Goal: Information Seeking & Learning: Learn about a topic

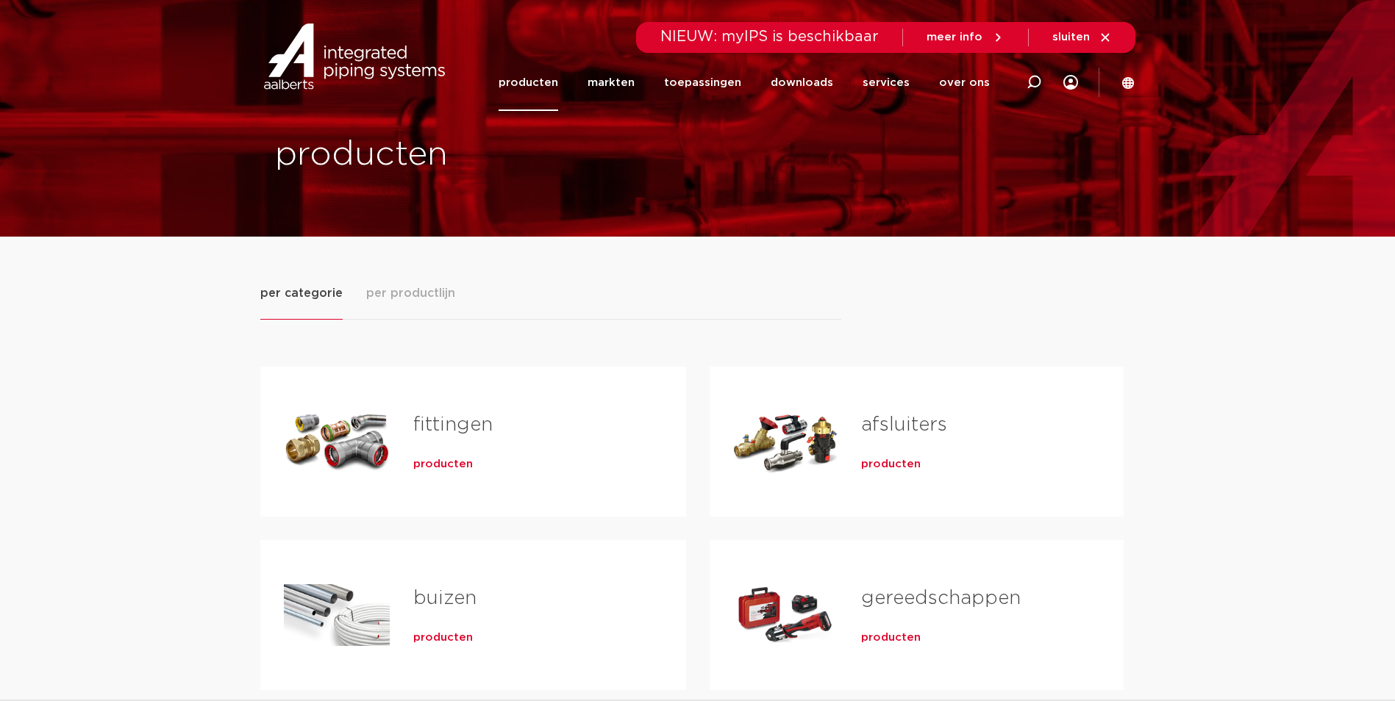
click at [446, 465] on span "producten" at bounding box center [443, 464] width 60 height 15
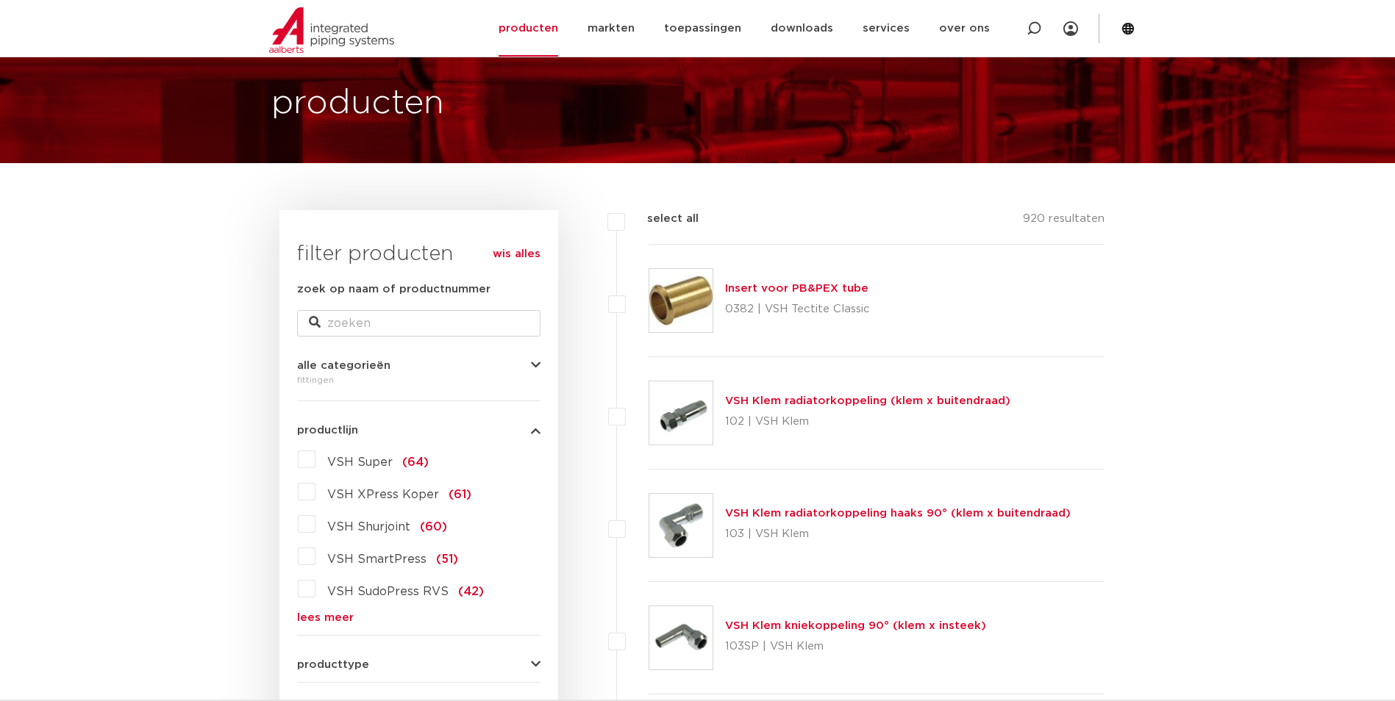
scroll to position [221, 0]
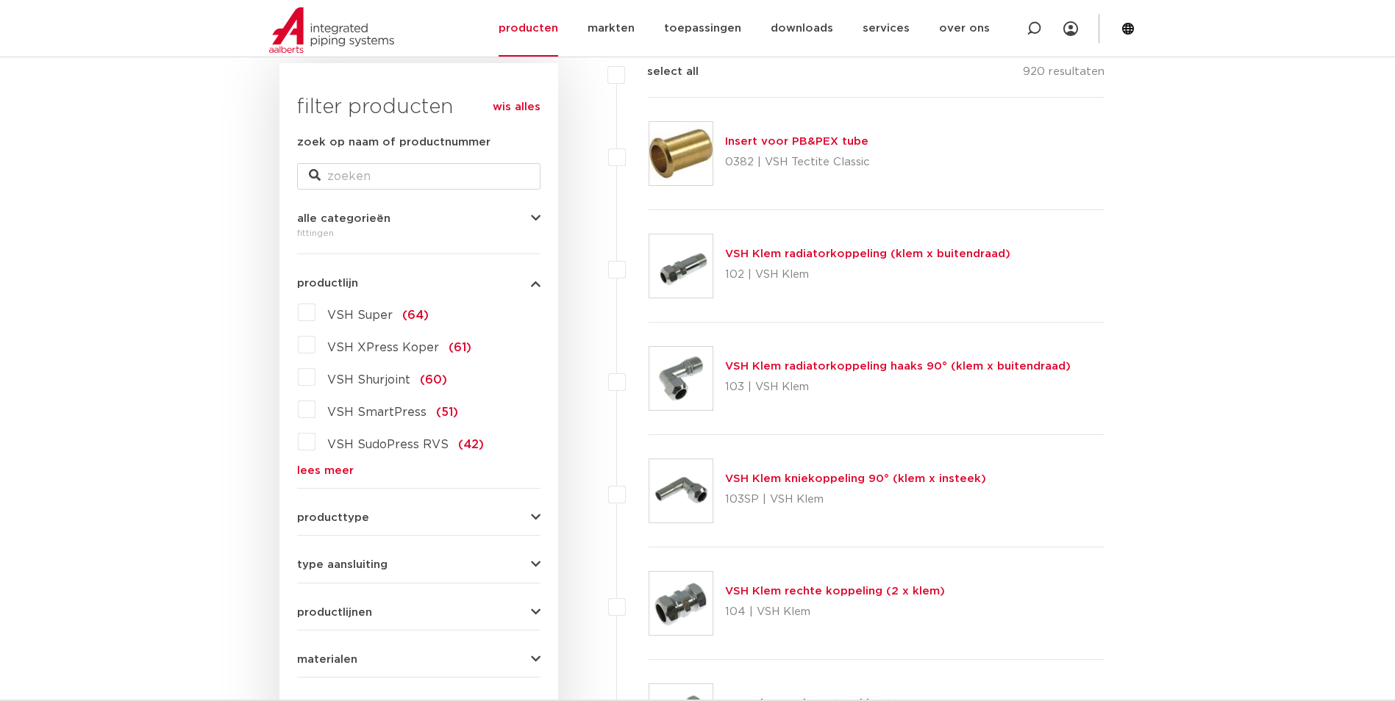
click at [329, 468] on link "lees meer" at bounding box center [418, 470] width 243 height 11
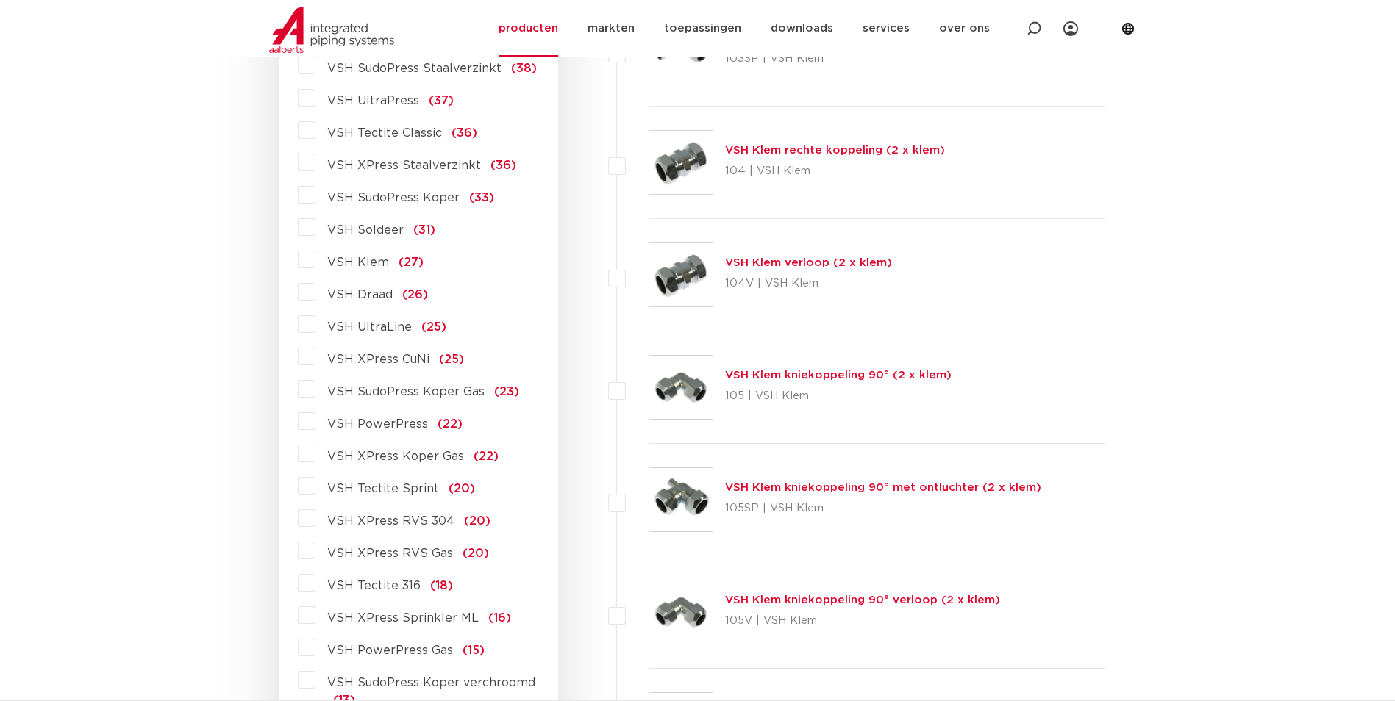
scroll to position [882, 0]
